Goal: Task Accomplishment & Management: Manage account settings

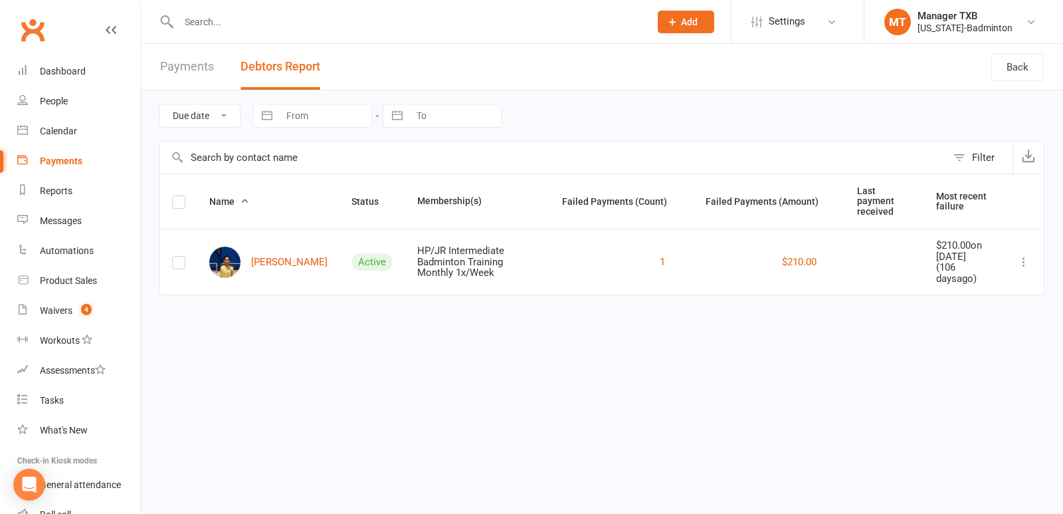
scroll to position [96, 0]
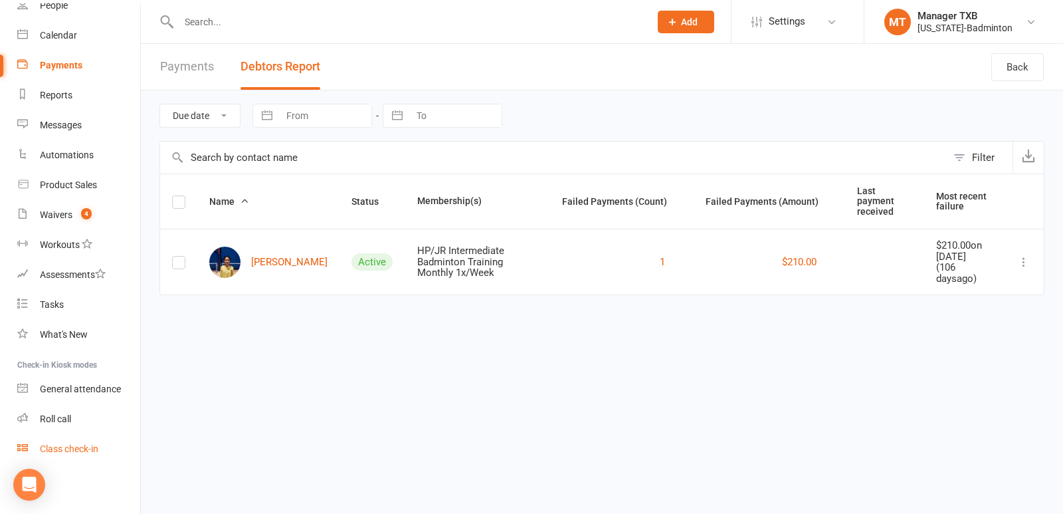
click at [68, 451] on div "Class check-in" at bounding box center [69, 448] width 58 height 11
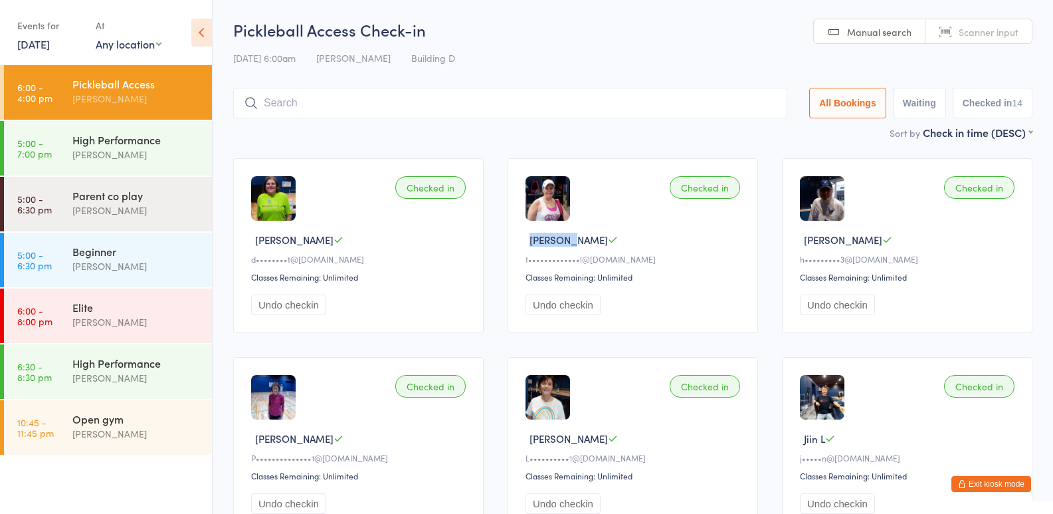
drag, startPoint x: 568, startPoint y: 239, endPoint x: 502, endPoint y: 240, distance: 65.1
copy span "Cheryl B"
click at [989, 483] on button "Exit kiosk mode" at bounding box center [992, 484] width 80 height 16
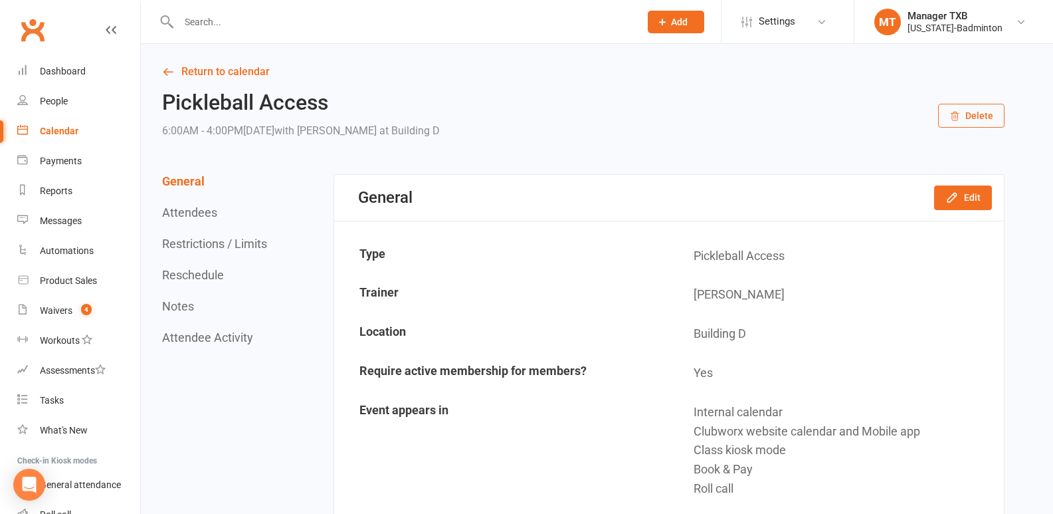
click at [183, 19] on input "text" at bounding box center [403, 22] width 456 height 19
paste input "[PERSON_NAME]"
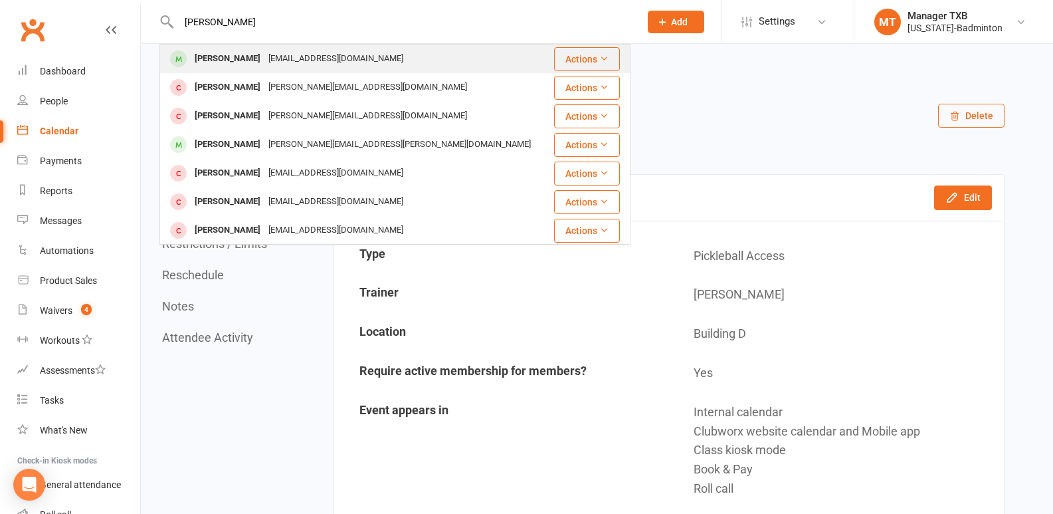
type input "[PERSON_NAME]"
click at [251, 60] on div "[PERSON_NAME]" at bounding box center [228, 58] width 74 height 19
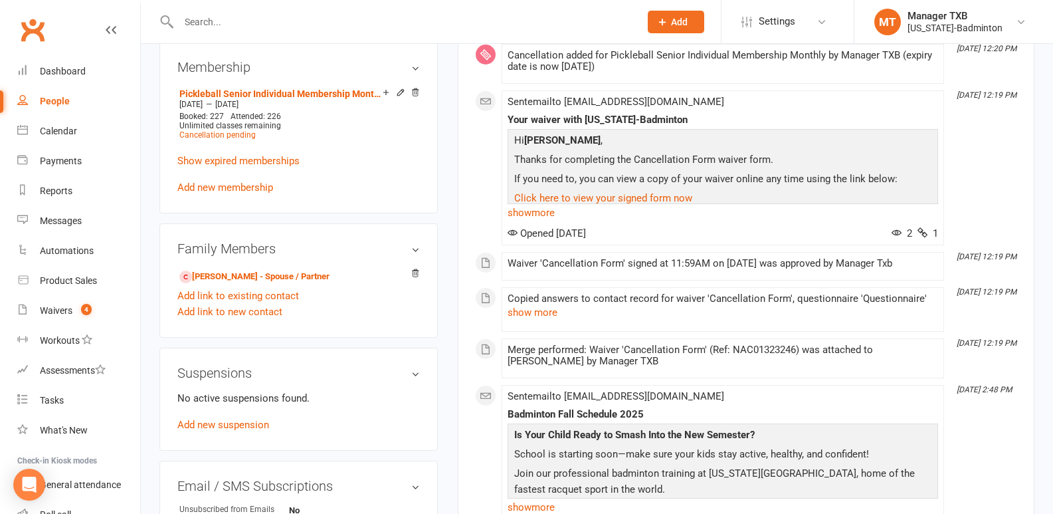
scroll to position [561, 0]
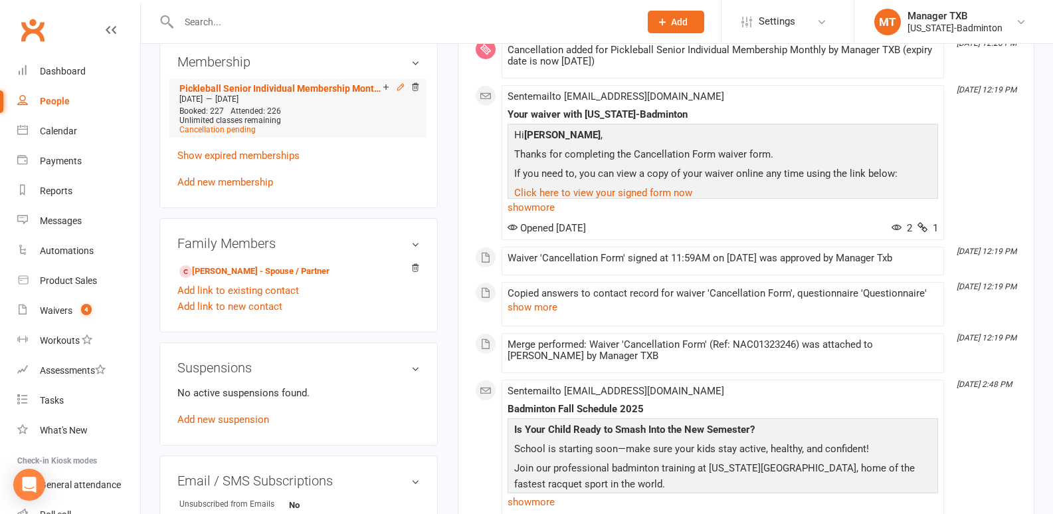
click at [400, 85] on icon at bounding box center [400, 86] width 9 height 9
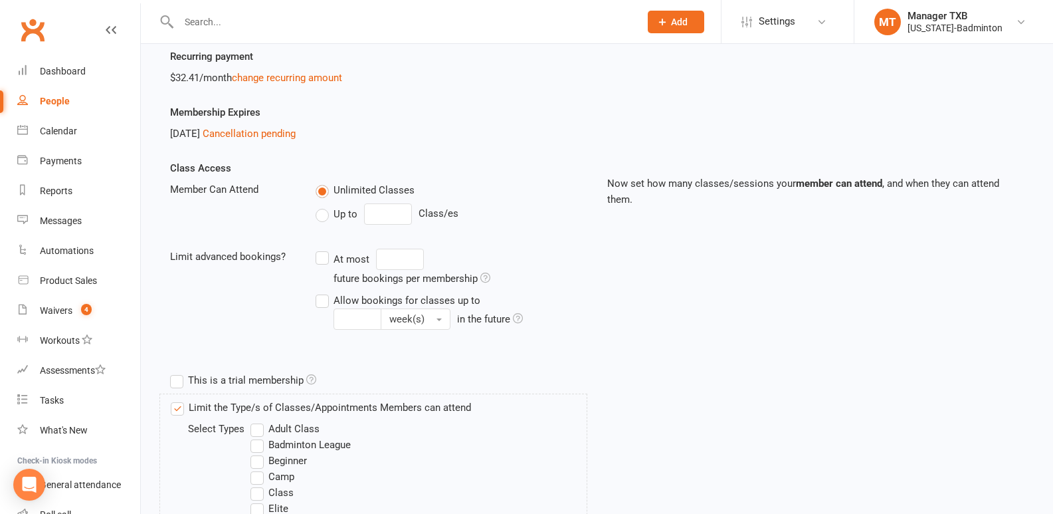
scroll to position [13, 0]
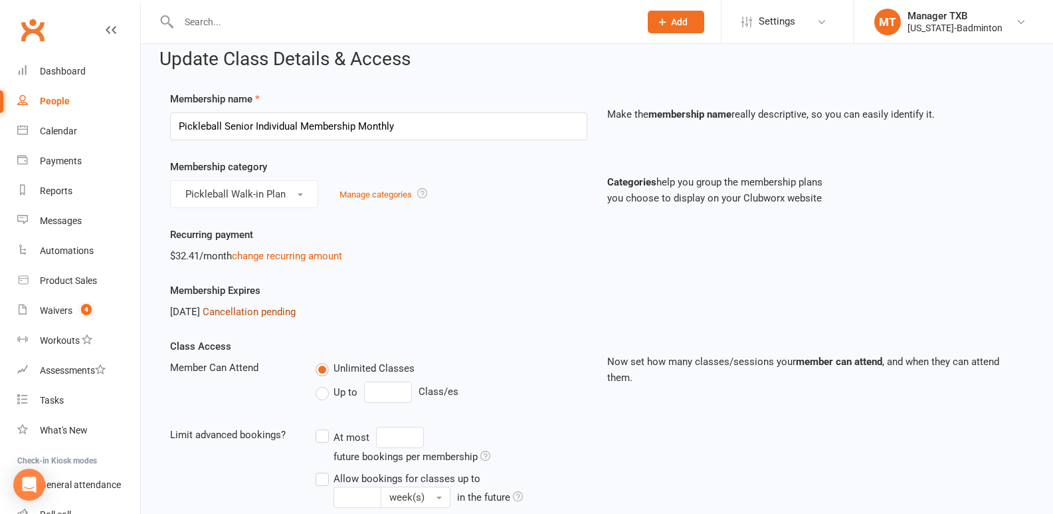
click at [296, 308] on link "Cancellation pending" at bounding box center [249, 312] width 93 height 12
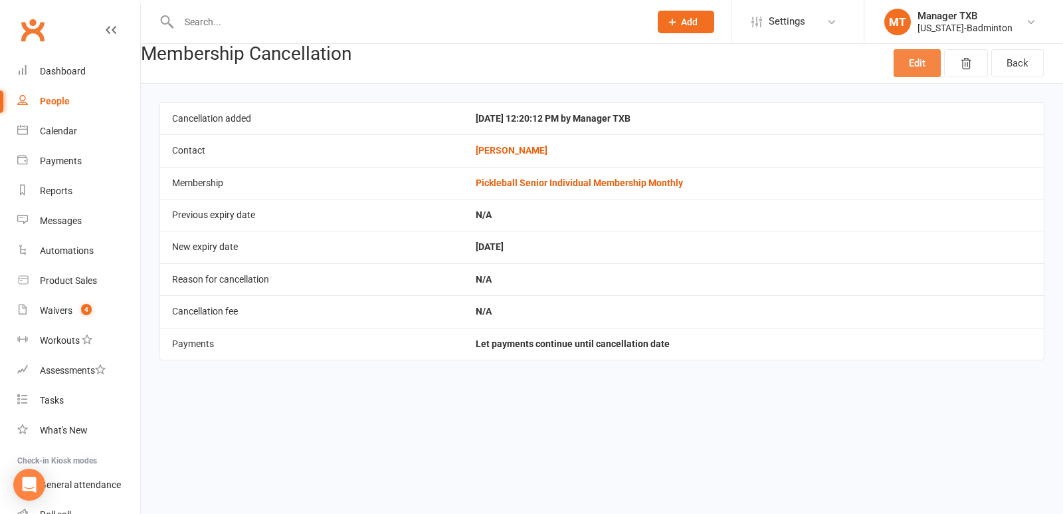
click at [910, 69] on link "Edit" at bounding box center [917, 63] width 47 height 28
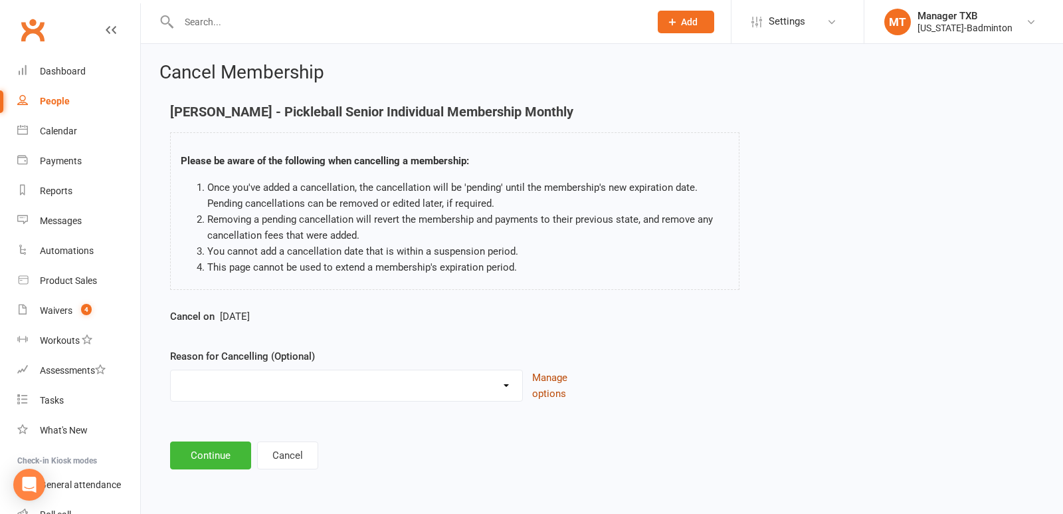
click at [562, 376] on button "Manage options" at bounding box center [562, 386] width 60 height 32
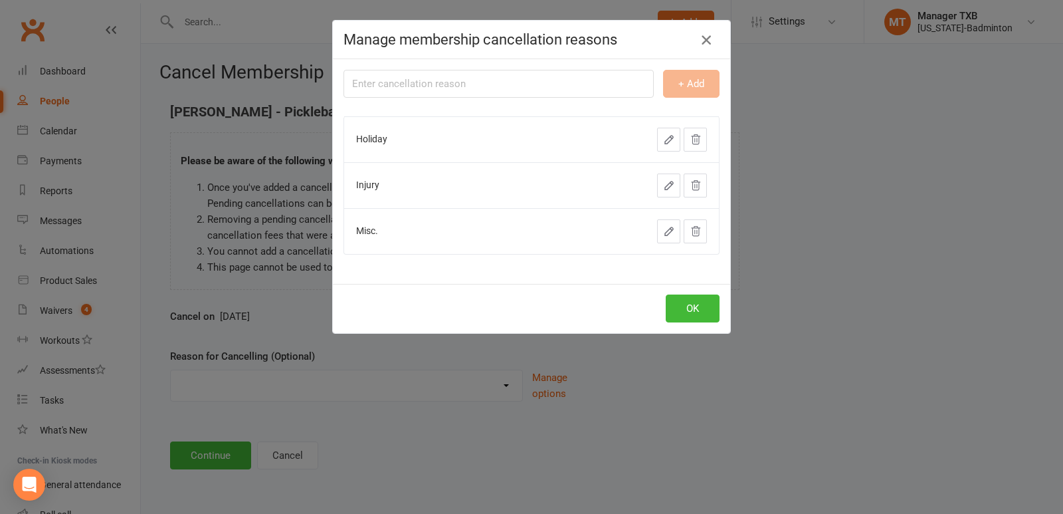
click at [699, 41] on icon "button" at bounding box center [707, 40] width 16 height 16
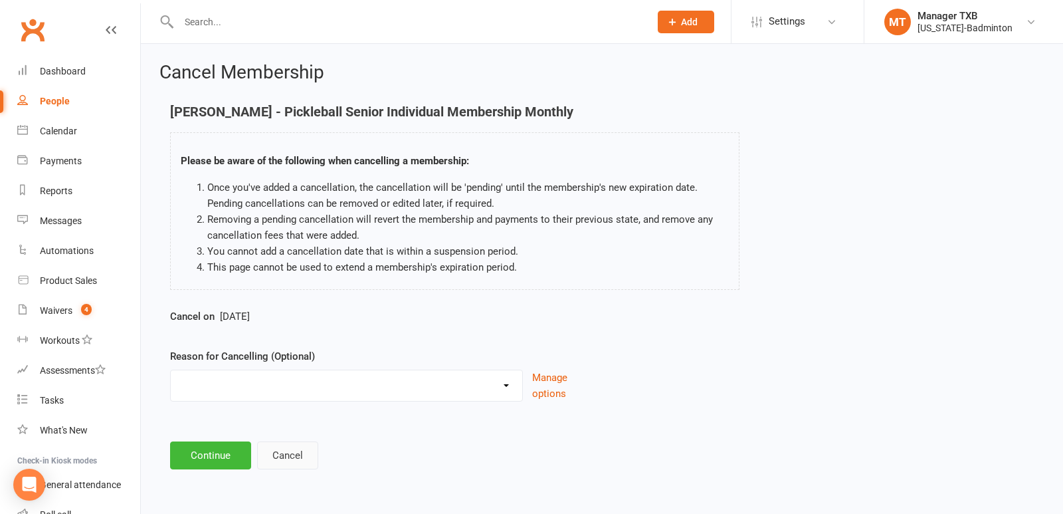
click at [290, 461] on button "Cancel" at bounding box center [287, 455] width 61 height 28
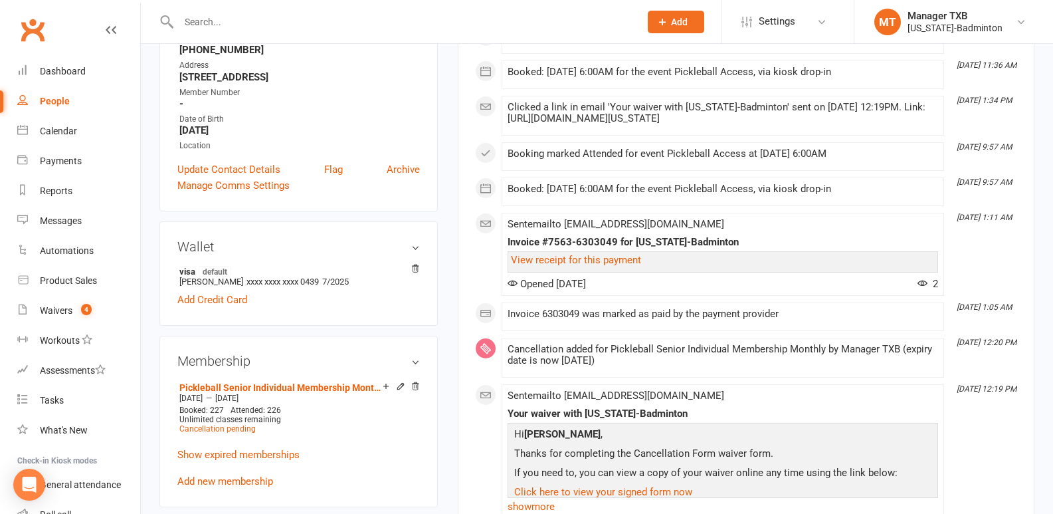
scroll to position [345, 0]
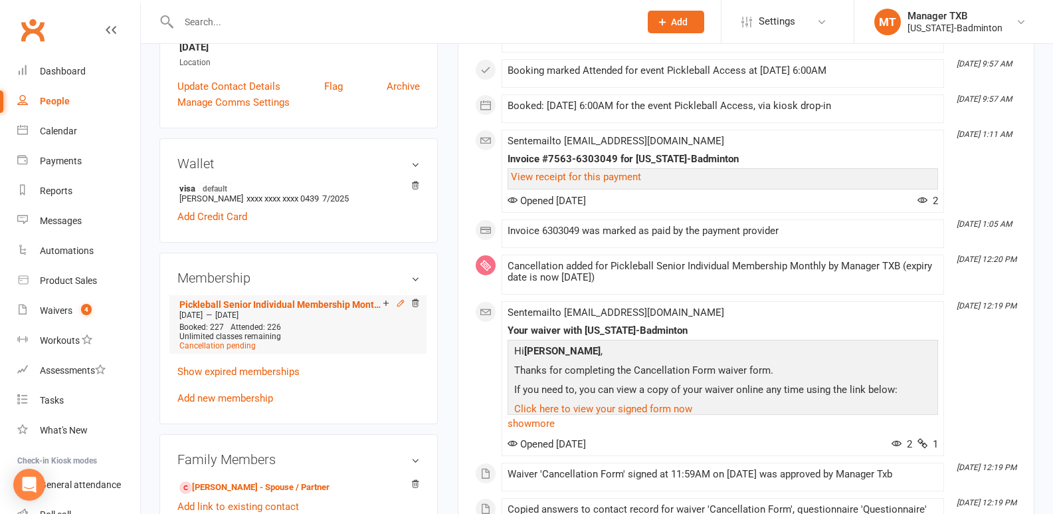
click at [399, 306] on icon at bounding box center [400, 303] width 6 height 6
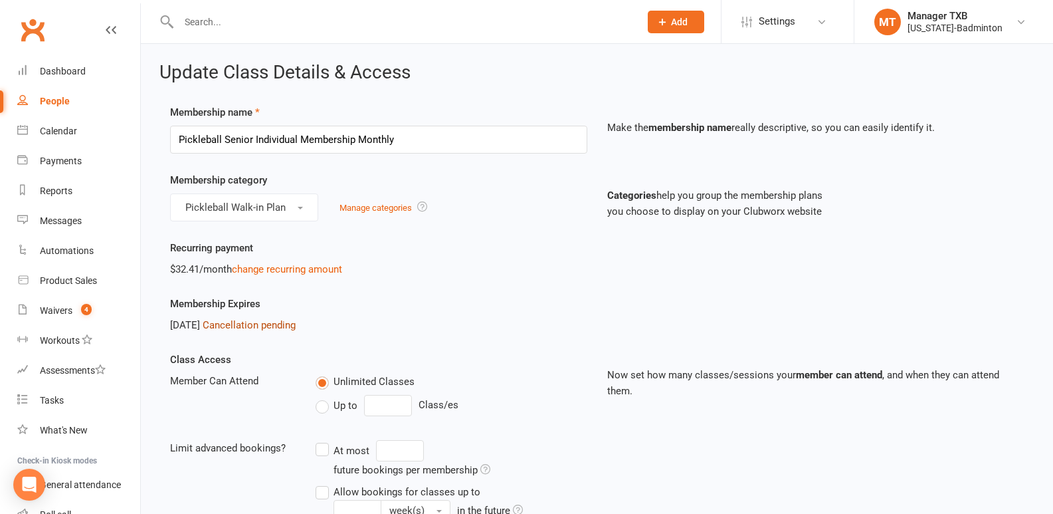
click at [296, 322] on link "Cancellation pending" at bounding box center [249, 325] width 93 height 12
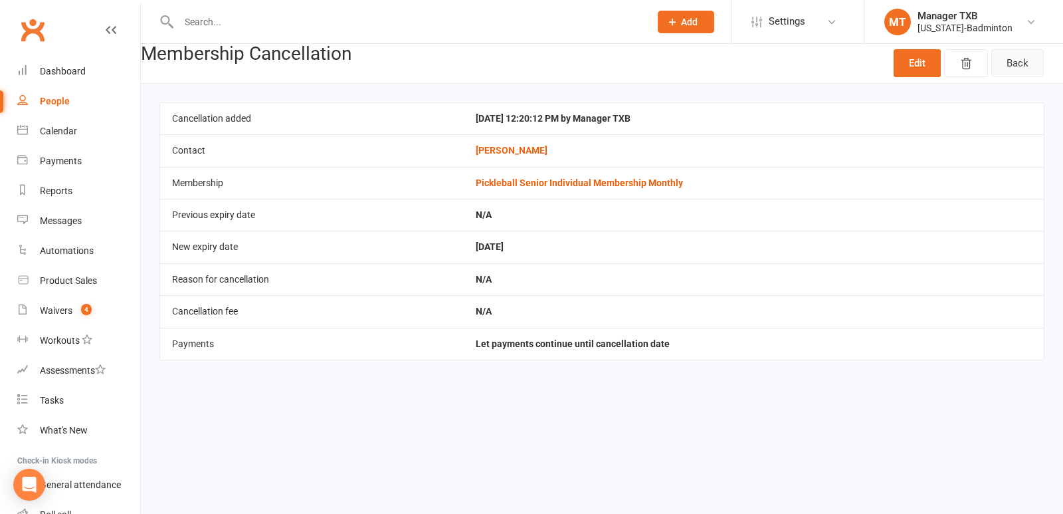
click at [1020, 76] on link "Back" at bounding box center [1018, 63] width 53 height 28
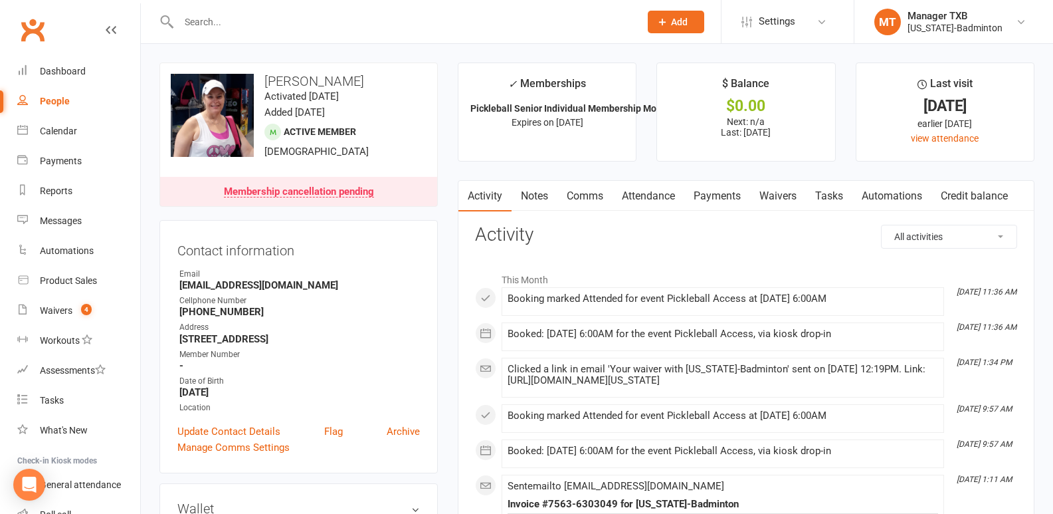
click at [727, 195] on link "Payments" at bounding box center [718, 196] width 66 height 31
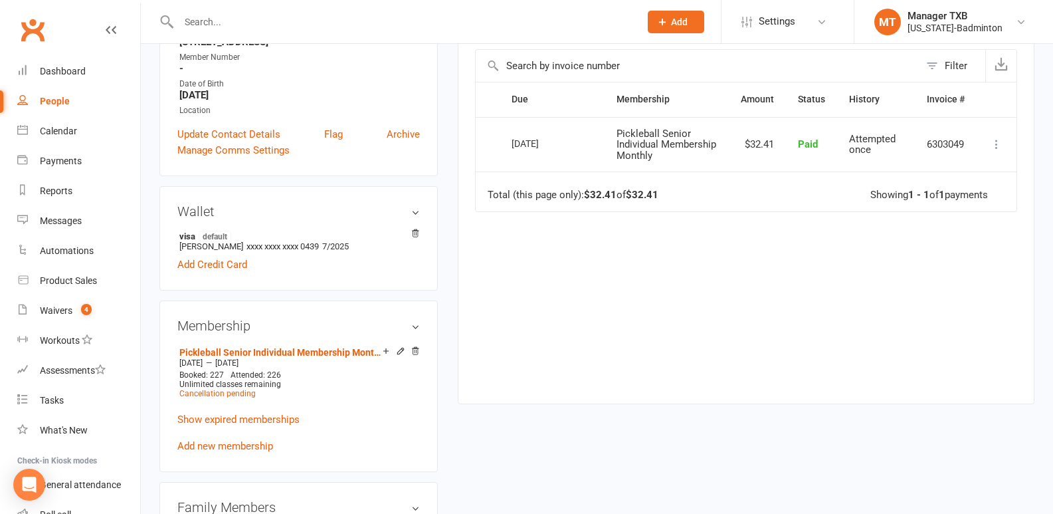
scroll to position [299, 0]
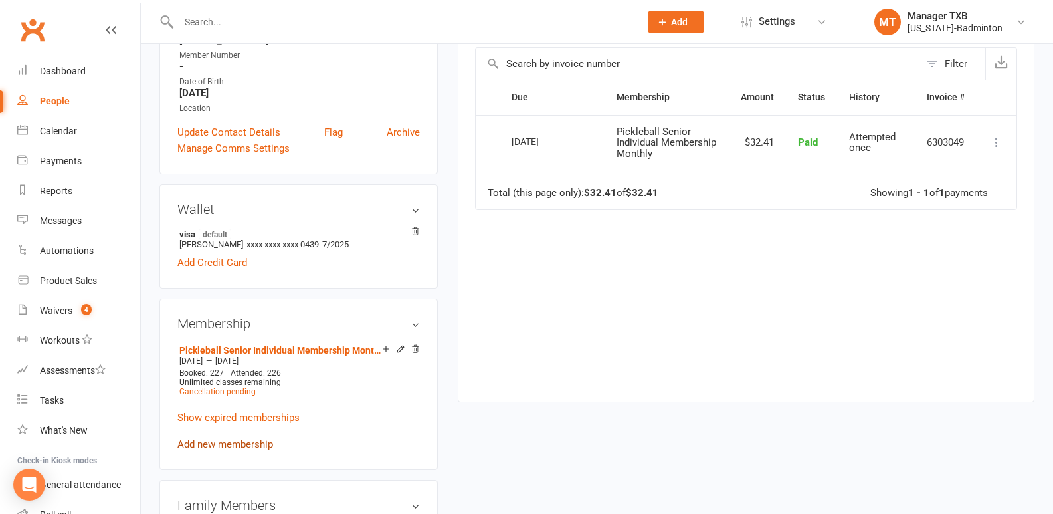
click at [252, 443] on link "Add new membership" at bounding box center [225, 444] width 96 height 12
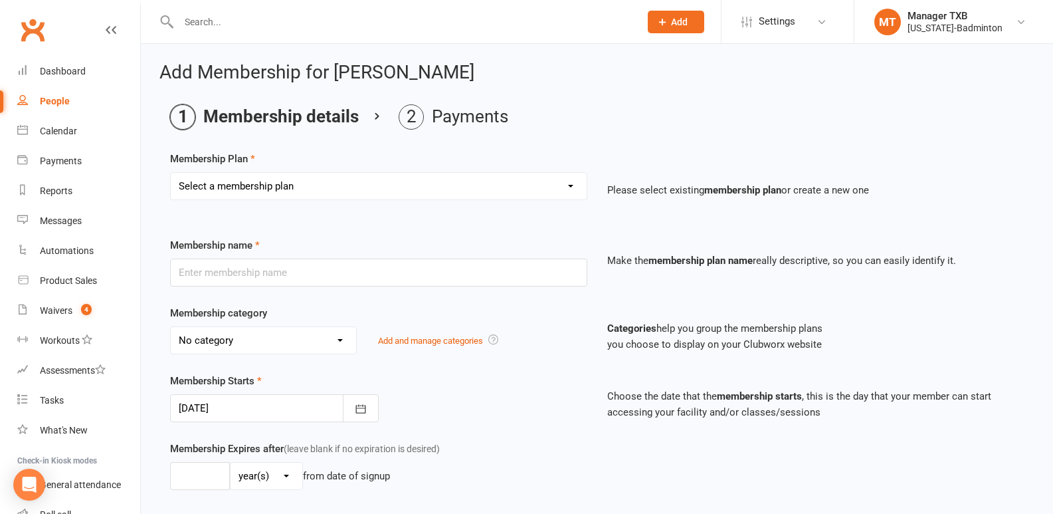
click at [461, 185] on select "Select a membership plan Create new Membership Plan Badminton Walk-in Pass 1 Vi…" at bounding box center [379, 186] width 416 height 27
click at [668, 481] on div "Membership Expires after (leave blank if no expiration is desired) day(s) week(…" at bounding box center [597, 477] width 874 height 73
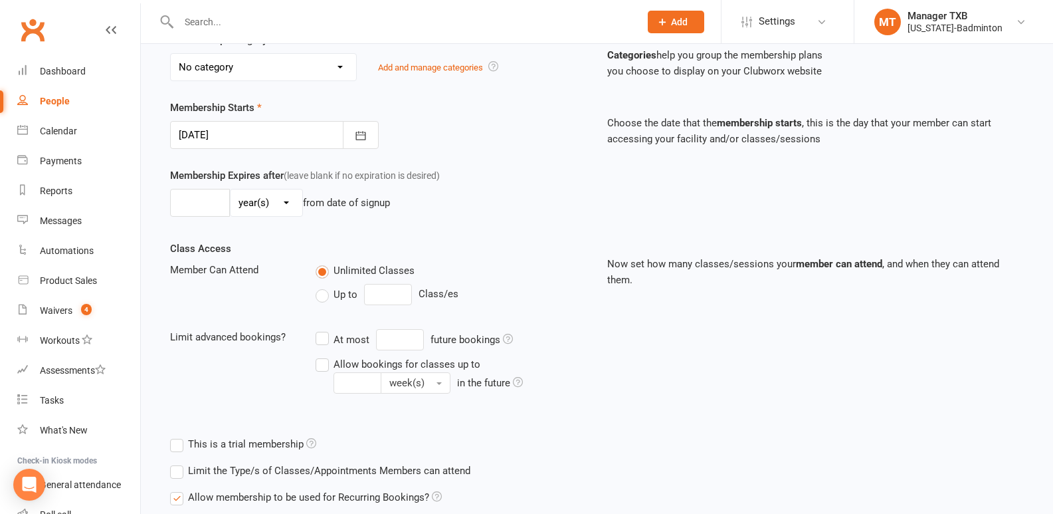
scroll to position [383, 0]
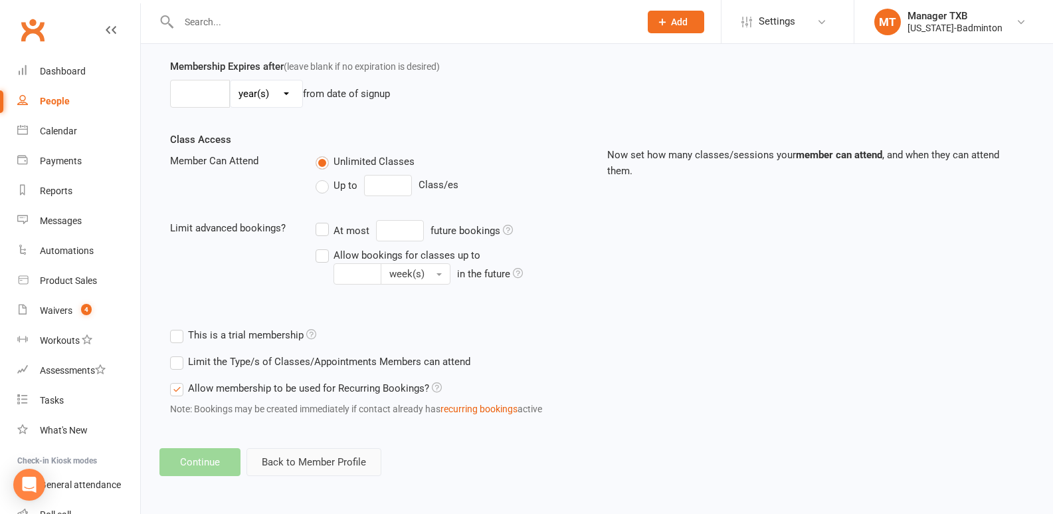
click at [298, 459] on button "Back to Member Profile" at bounding box center [314, 462] width 135 height 28
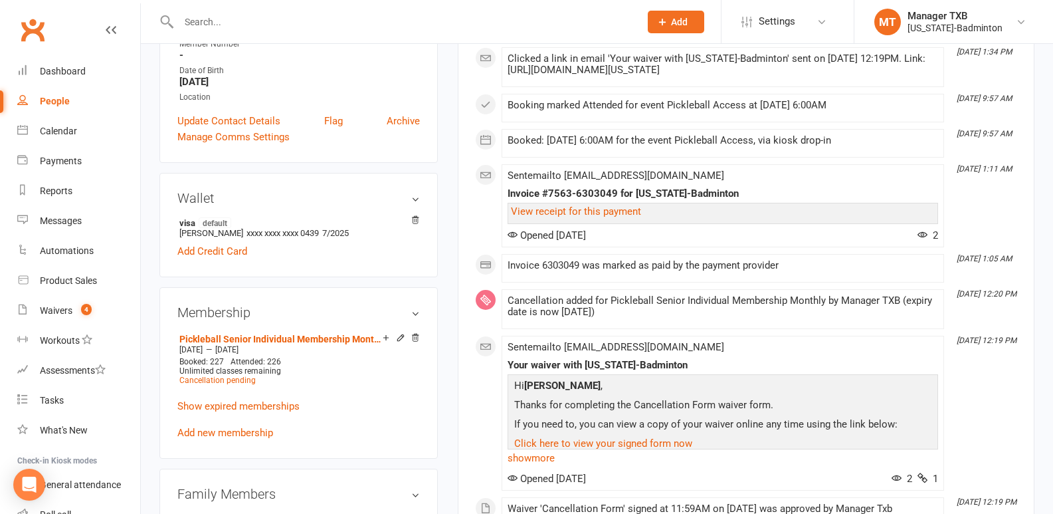
scroll to position [291, 0]
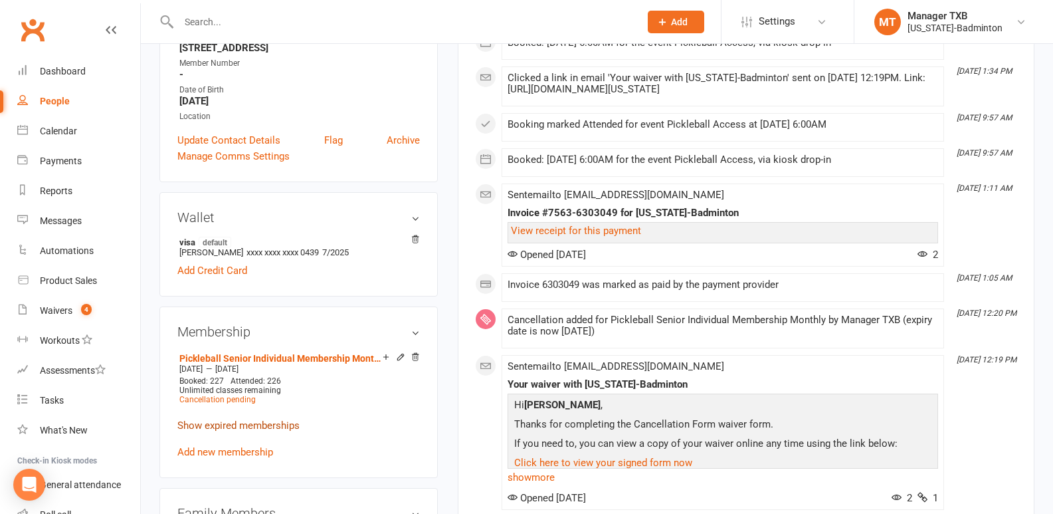
click at [292, 422] on link "Show expired memberships" at bounding box center [238, 425] width 122 height 12
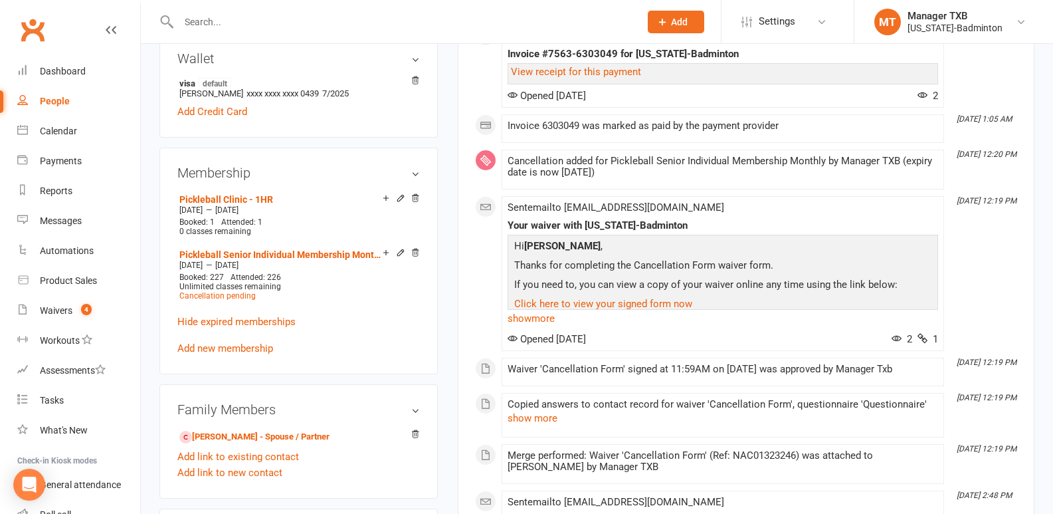
scroll to position [453, 0]
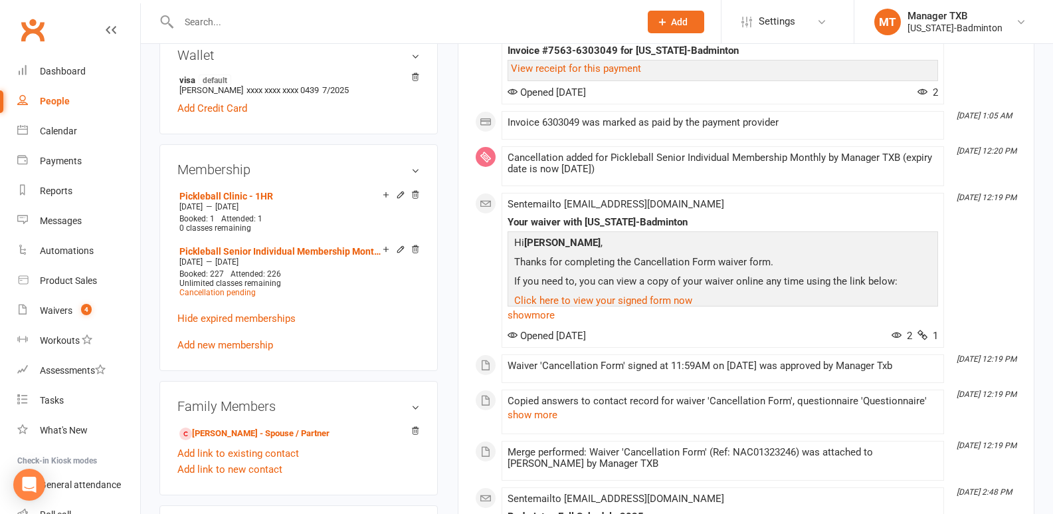
click at [305, 381] on div "Family Members [PERSON_NAME] - Spouse / Partner Add link to existing contact Ad…" at bounding box center [299, 438] width 278 height 114
click at [303, 376] on aside "upload photo change photo [PERSON_NAME] Activated [DATE] Added [DATE] Active me…" at bounding box center [299, 365] width 278 height 1513
click at [47, 318] on link "Waivers 4" at bounding box center [78, 311] width 123 height 30
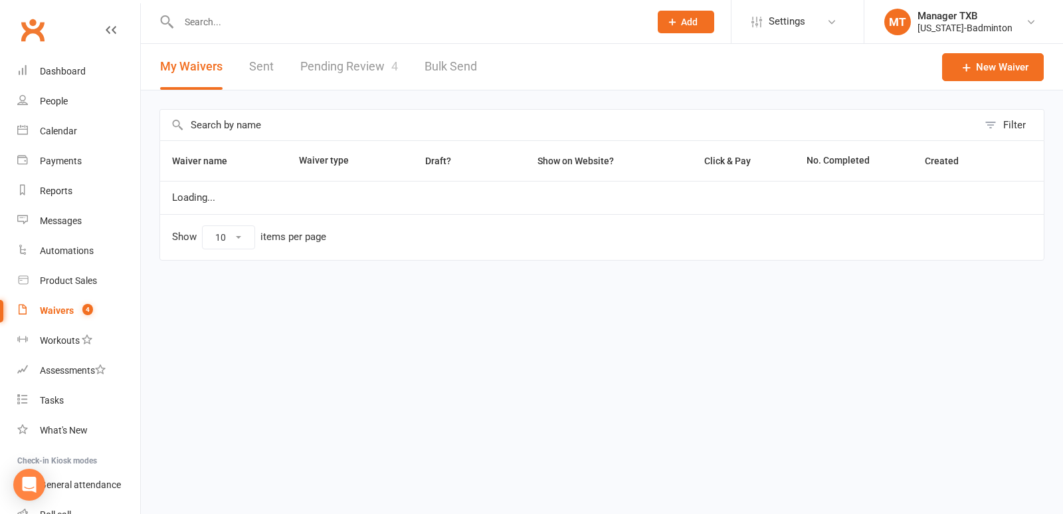
select select "100"
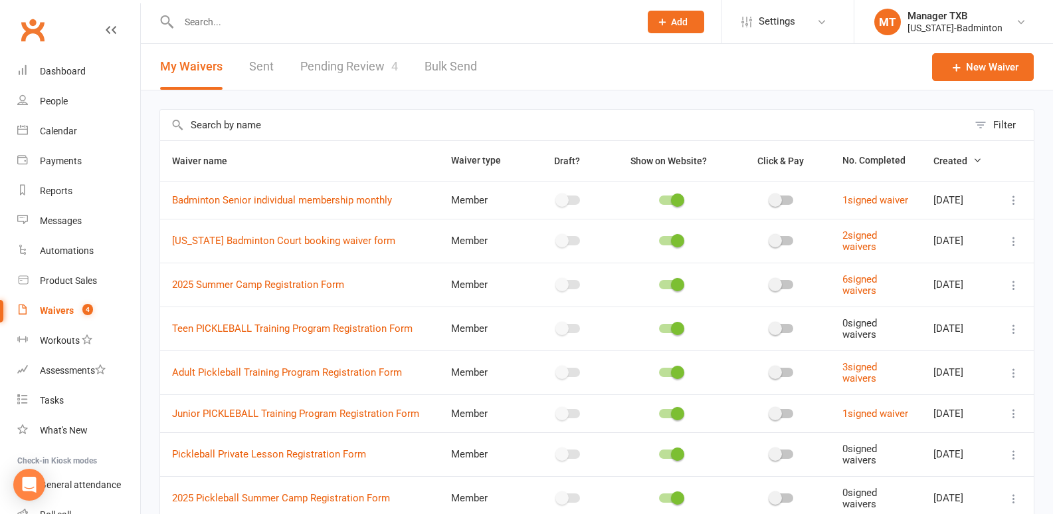
click at [349, 68] on link "Pending Review 4" at bounding box center [349, 67] width 98 height 46
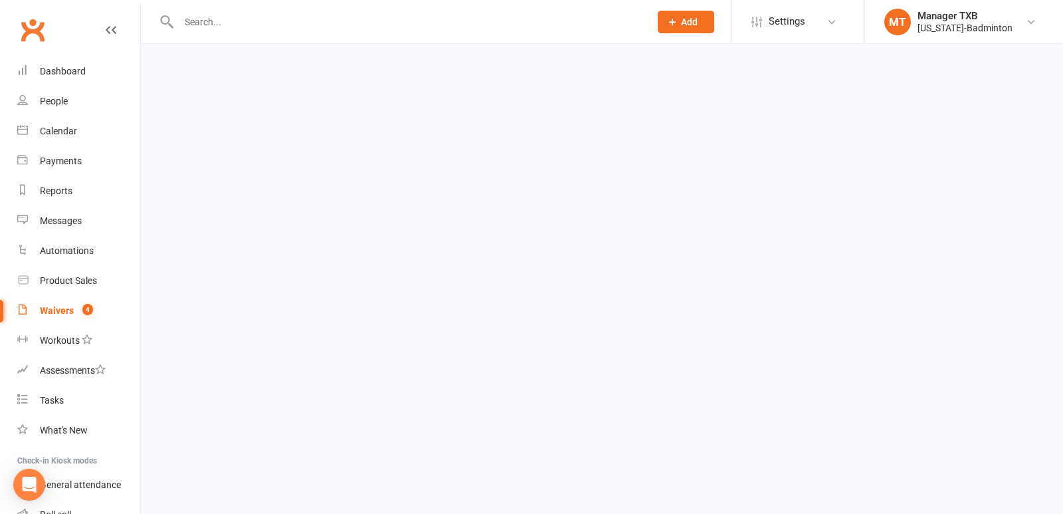
select select "25"
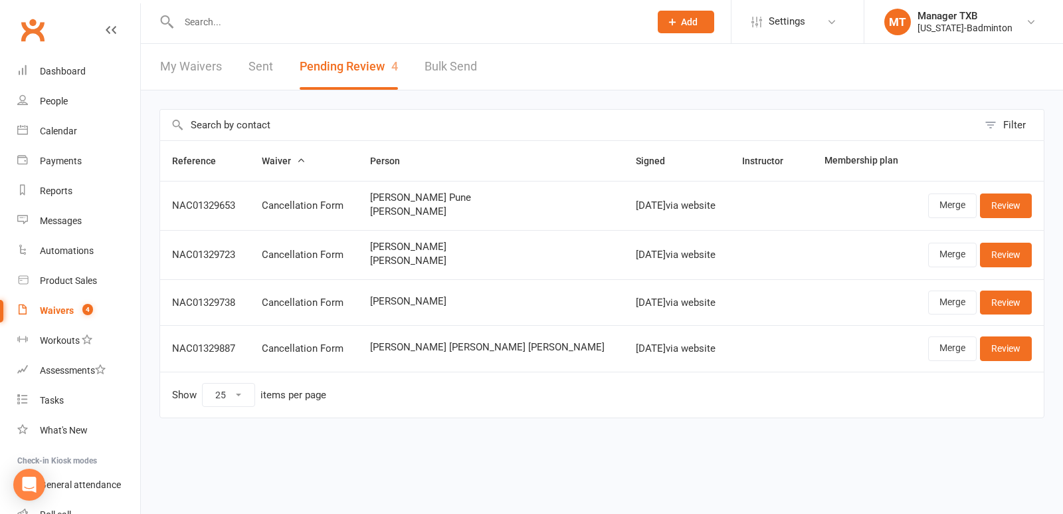
click at [792, 445] on div "Filter Reference Waiver Person Signed Instructor Membership plan NAC01329653 Ca…" at bounding box center [602, 272] width 922 height 365
